Goal: Information Seeking & Learning: Learn about a topic

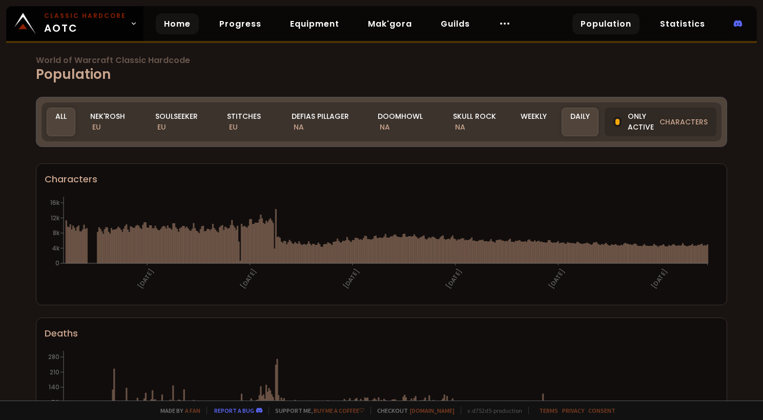
click at [161, 26] on link "Home" at bounding box center [177, 23] width 43 height 21
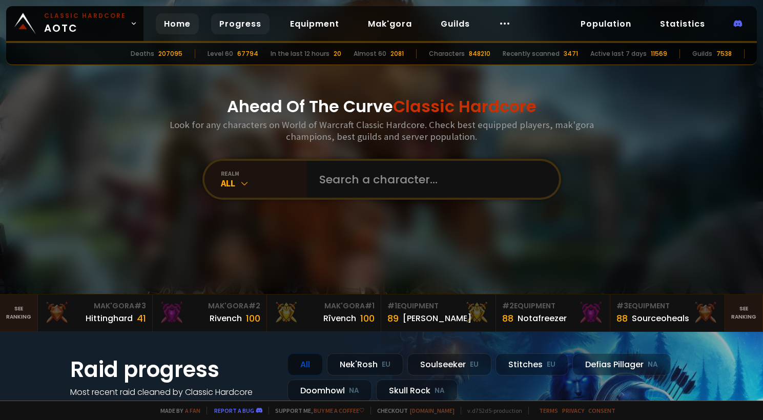
click at [226, 28] on link "Progress" at bounding box center [240, 23] width 58 height 21
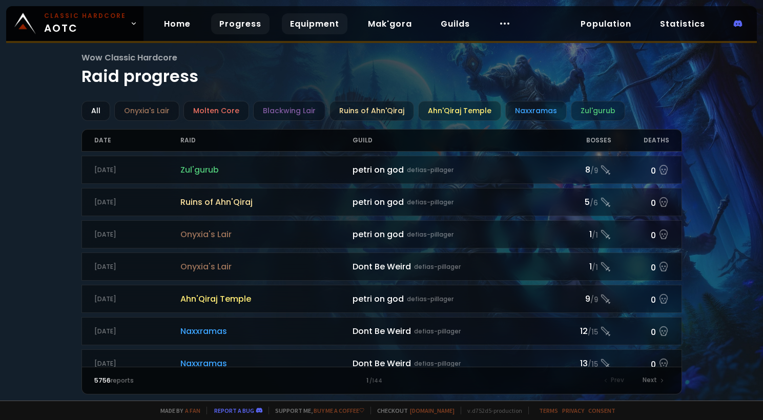
click at [312, 26] on link "Equipment" at bounding box center [315, 23] width 66 height 21
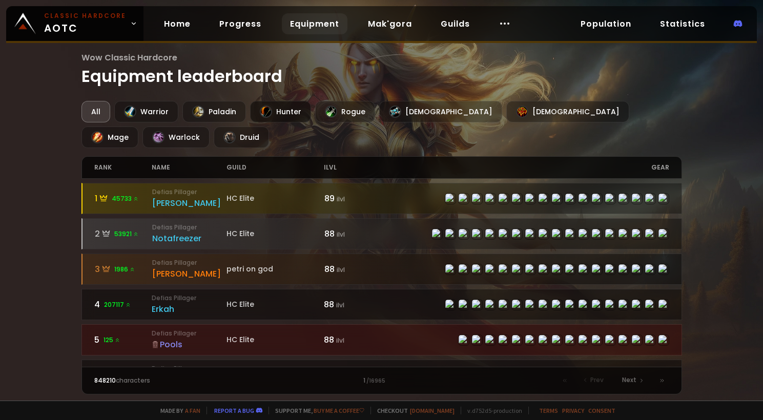
click at [289, 119] on div "Hunter" at bounding box center [280, 112] width 61 height 22
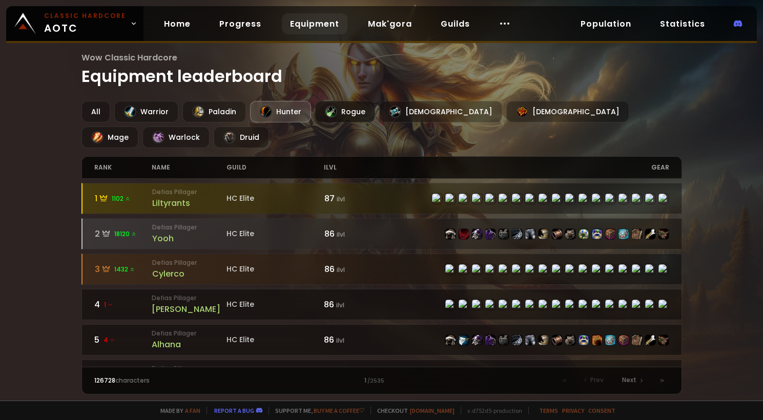
click at [355, 110] on div "Rogue" at bounding box center [345, 112] width 60 height 22
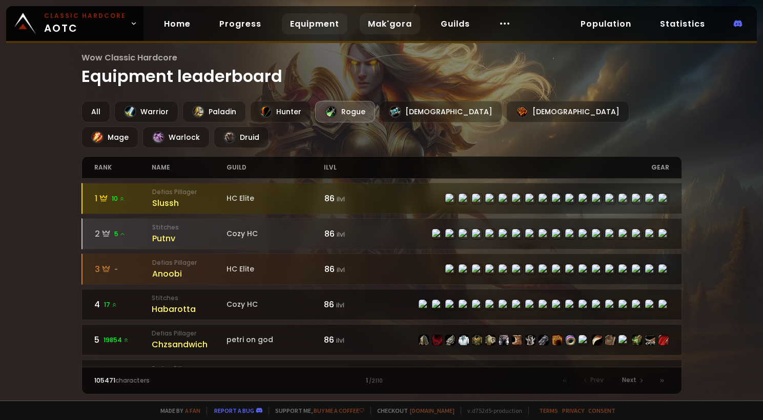
click at [396, 22] on link "Mak'gora" at bounding box center [390, 23] width 60 height 21
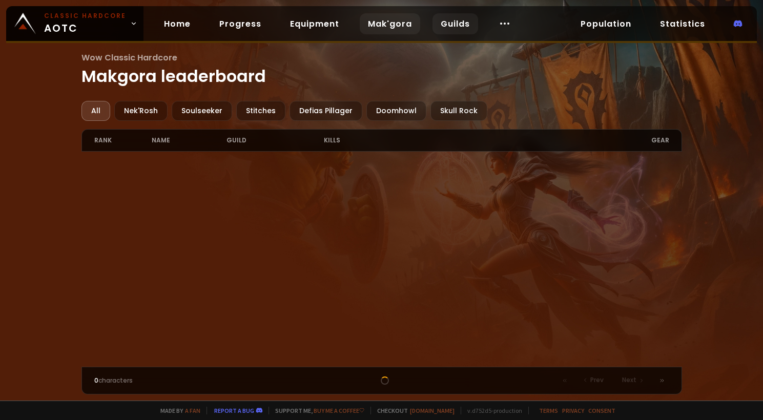
click at [453, 23] on link "Guilds" at bounding box center [455, 23] width 46 height 21
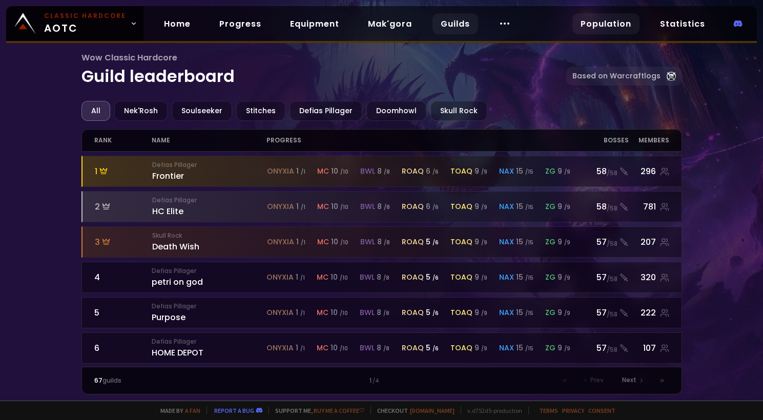
click at [594, 20] on link "Population" at bounding box center [605, 23] width 67 height 21
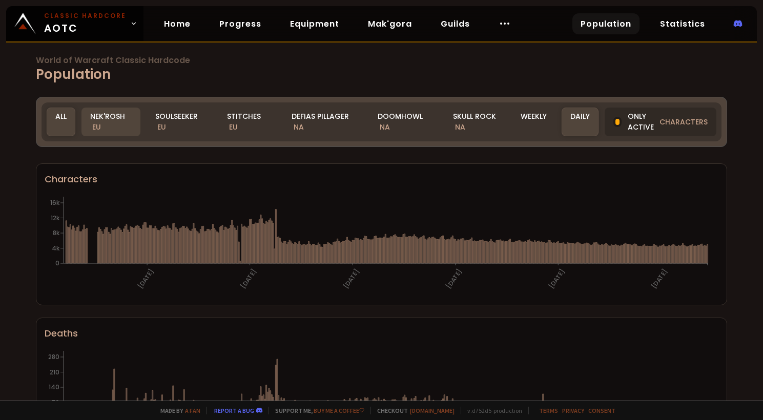
click at [104, 122] on div "Nek'Rosh EU" at bounding box center [110, 122] width 59 height 29
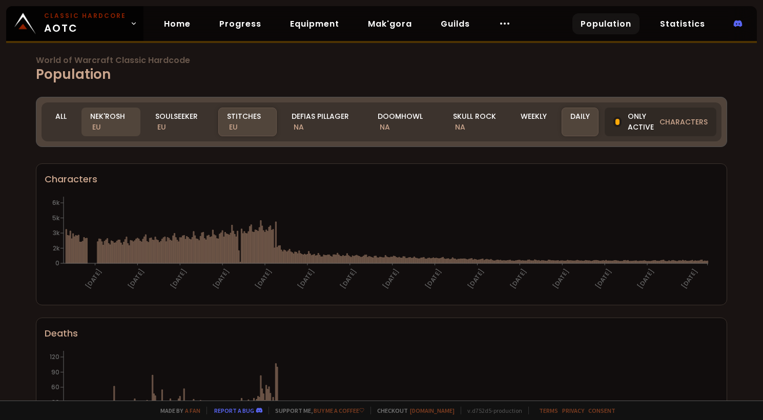
click at [105, 118] on div "Nek'Rosh EU" at bounding box center [110, 122] width 59 height 29
